Goal: Check status

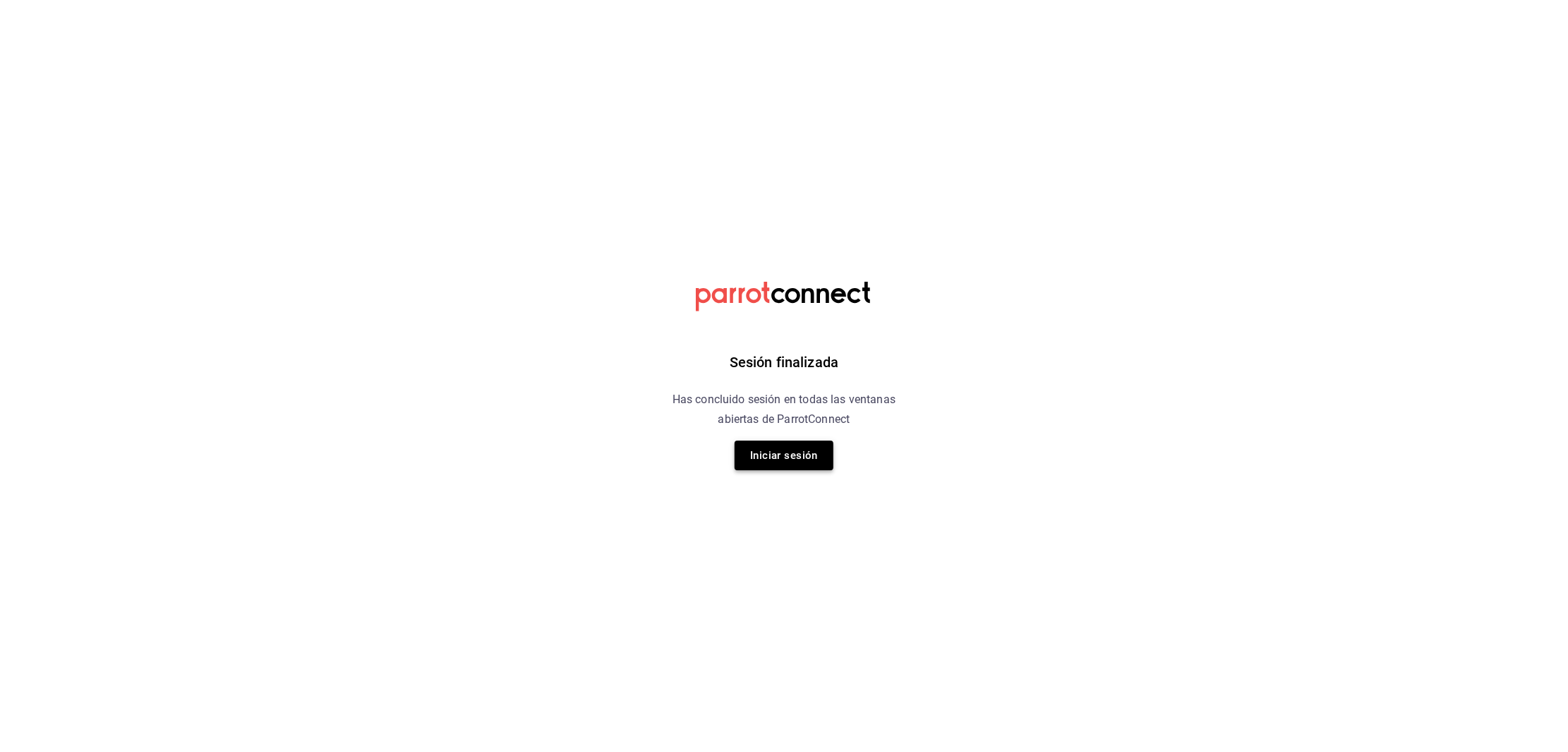
click at [753, 442] on button "Iniciar sesión" at bounding box center [784, 455] width 99 height 30
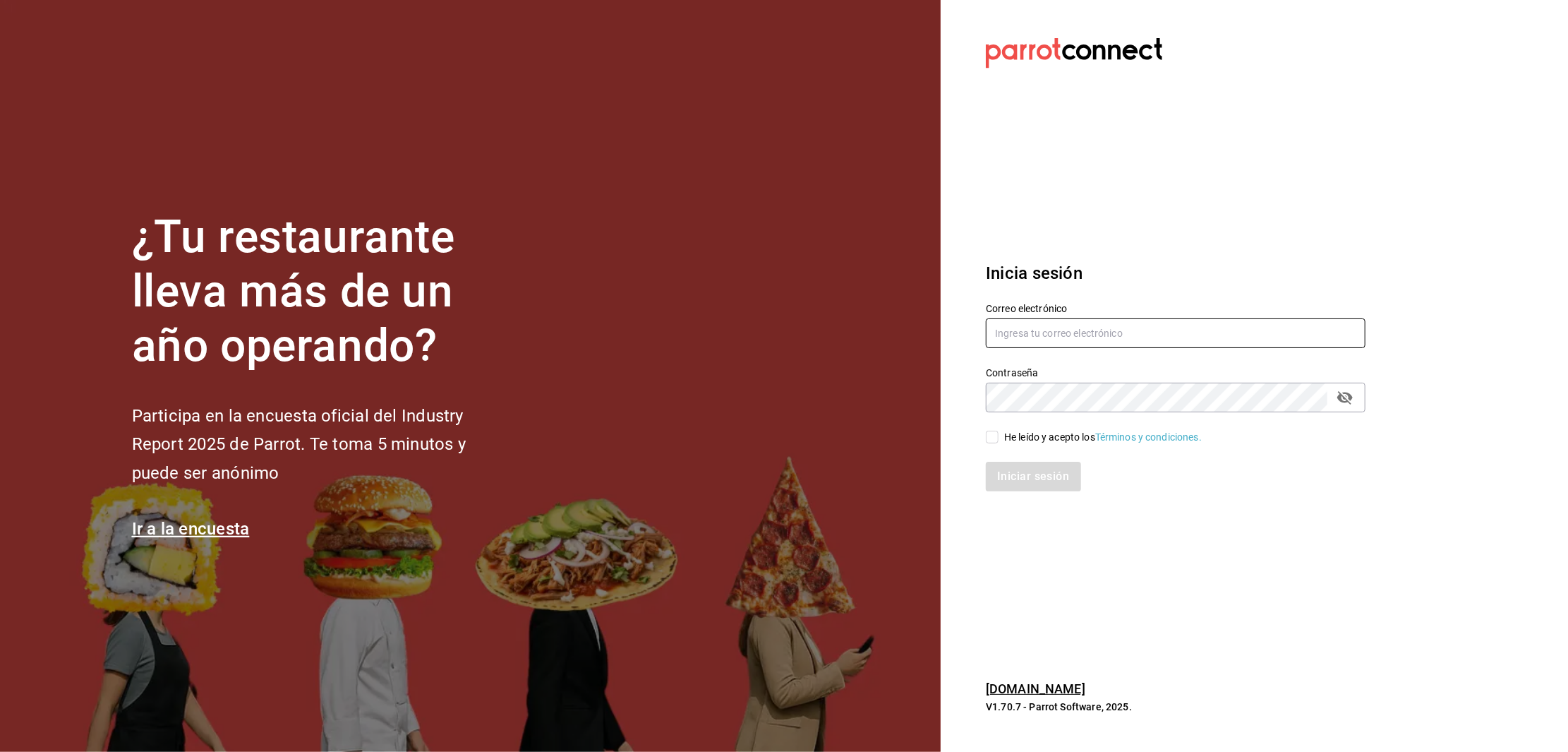
type input "[EMAIL_ADDRESS][DOMAIN_NAME]"
click at [753, 433] on input "He leído y acepto los Términos y condiciones." at bounding box center [992, 436] width 12 height 12
checkbox input "true"
click at [753, 471] on button "Iniciar sesión" at bounding box center [1033, 476] width 96 height 30
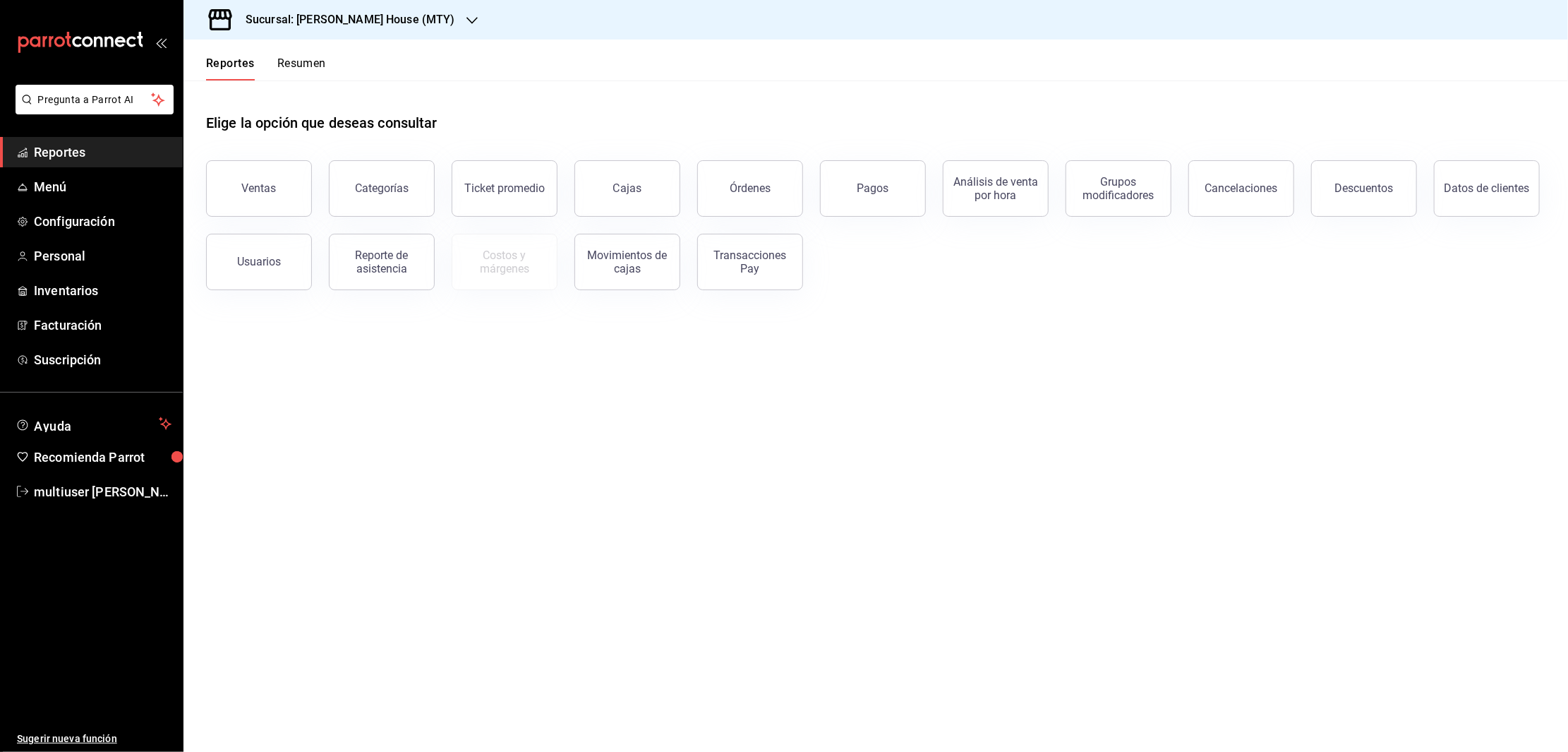
click at [67, 152] on span "Reportes" at bounding box center [102, 152] width 137 height 19
click at [99, 148] on span "Reportes" at bounding box center [102, 152] width 137 height 19
click at [349, 29] on div "Sucursal: Tadaima Ramen House (MTY)" at bounding box center [339, 20] width 288 height 39
click at [272, 88] on span "Toshi Tiger (MTY)" at bounding box center [234, 93] width 77 height 15
click at [306, 65] on button "Resumen" at bounding box center [302, 68] width 49 height 24
